Goal: Check status: Check status

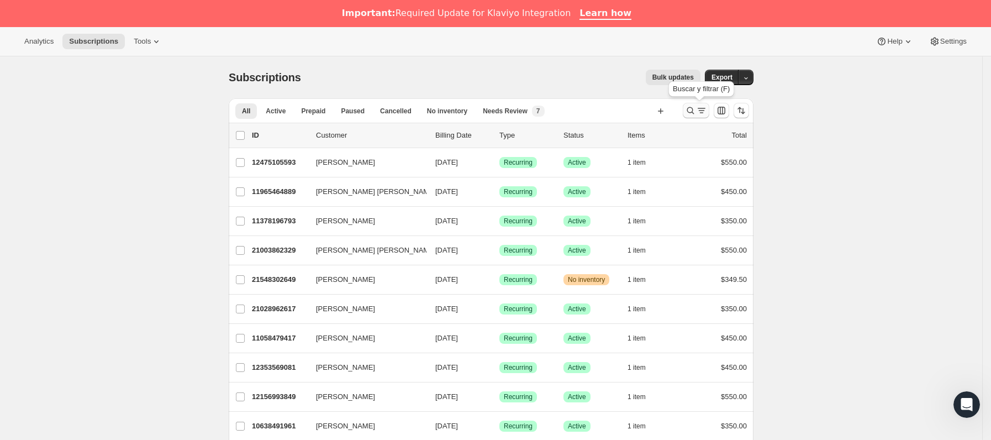
click at [706, 112] on icon "Buscar y filtrar resultados" at bounding box center [701, 110] width 11 height 11
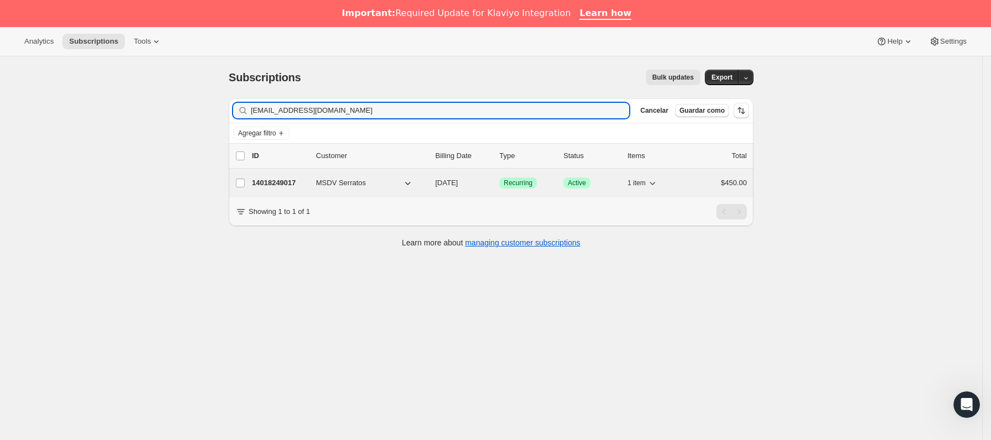
type input "[EMAIL_ADDRESS][DOMAIN_NAME]"
click at [313, 182] on div "14018249017 MSDV Serratos [DATE] Logrado Recurring Logrado Active 1 item $450.00" at bounding box center [499, 182] width 495 height 15
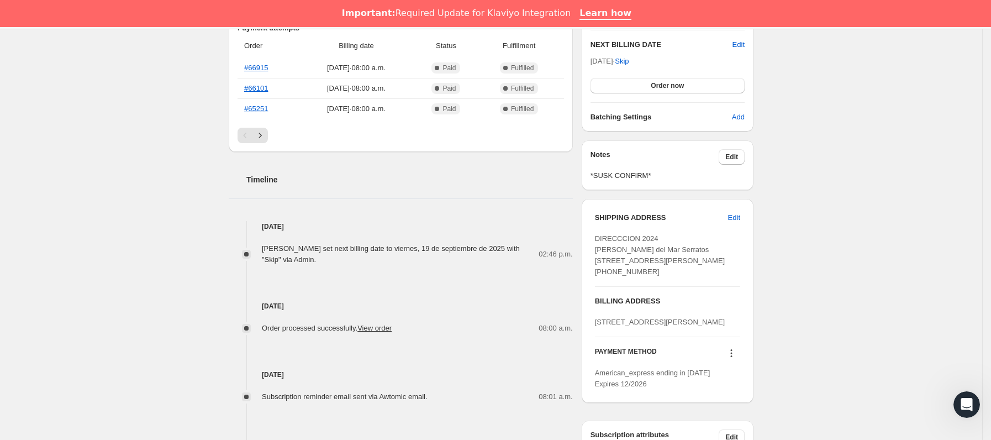
scroll to position [331, 0]
